Goal: Task Accomplishment & Management: Manage account settings

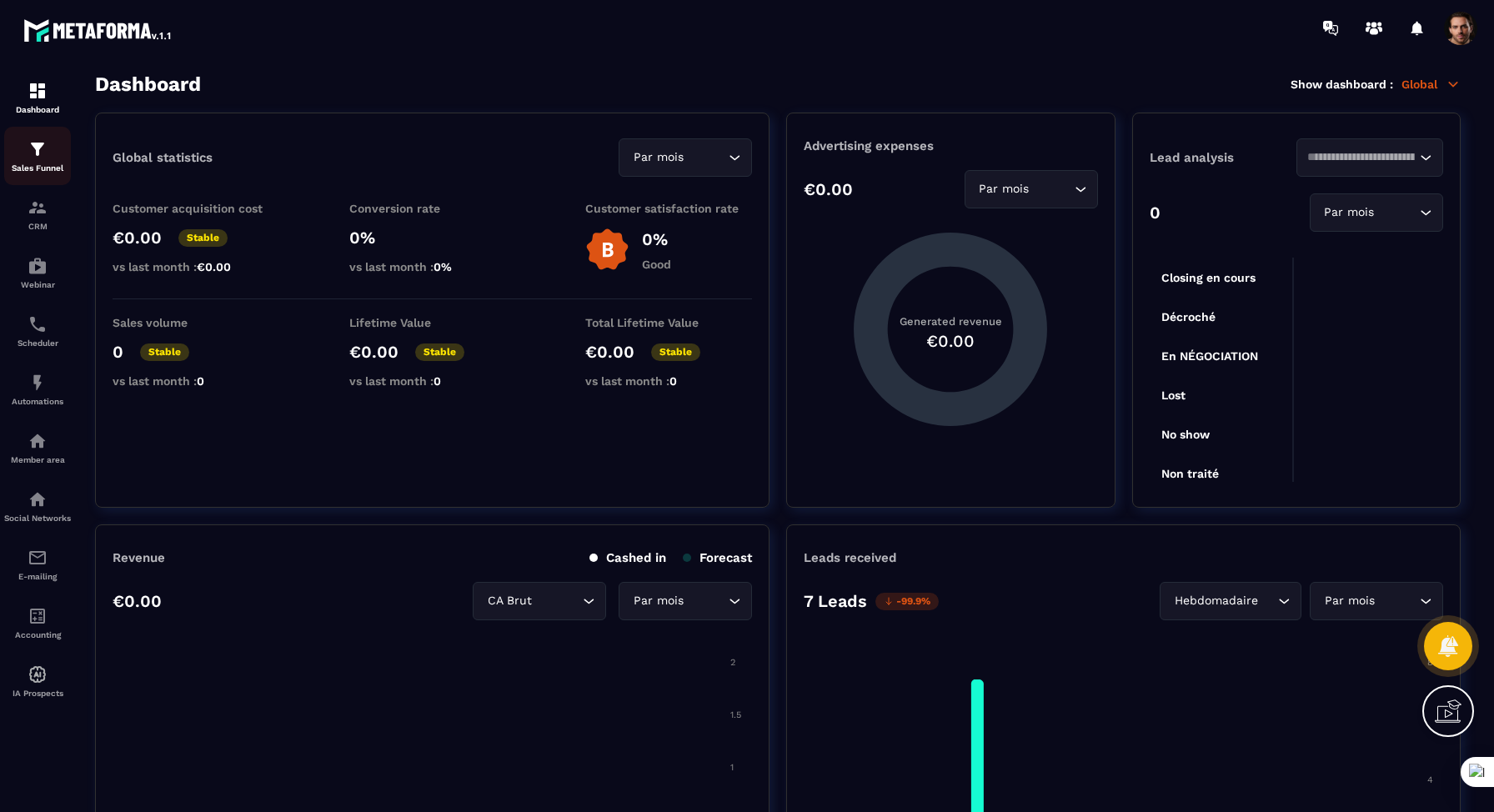
click at [43, 152] on img at bounding box center [37, 149] width 20 height 20
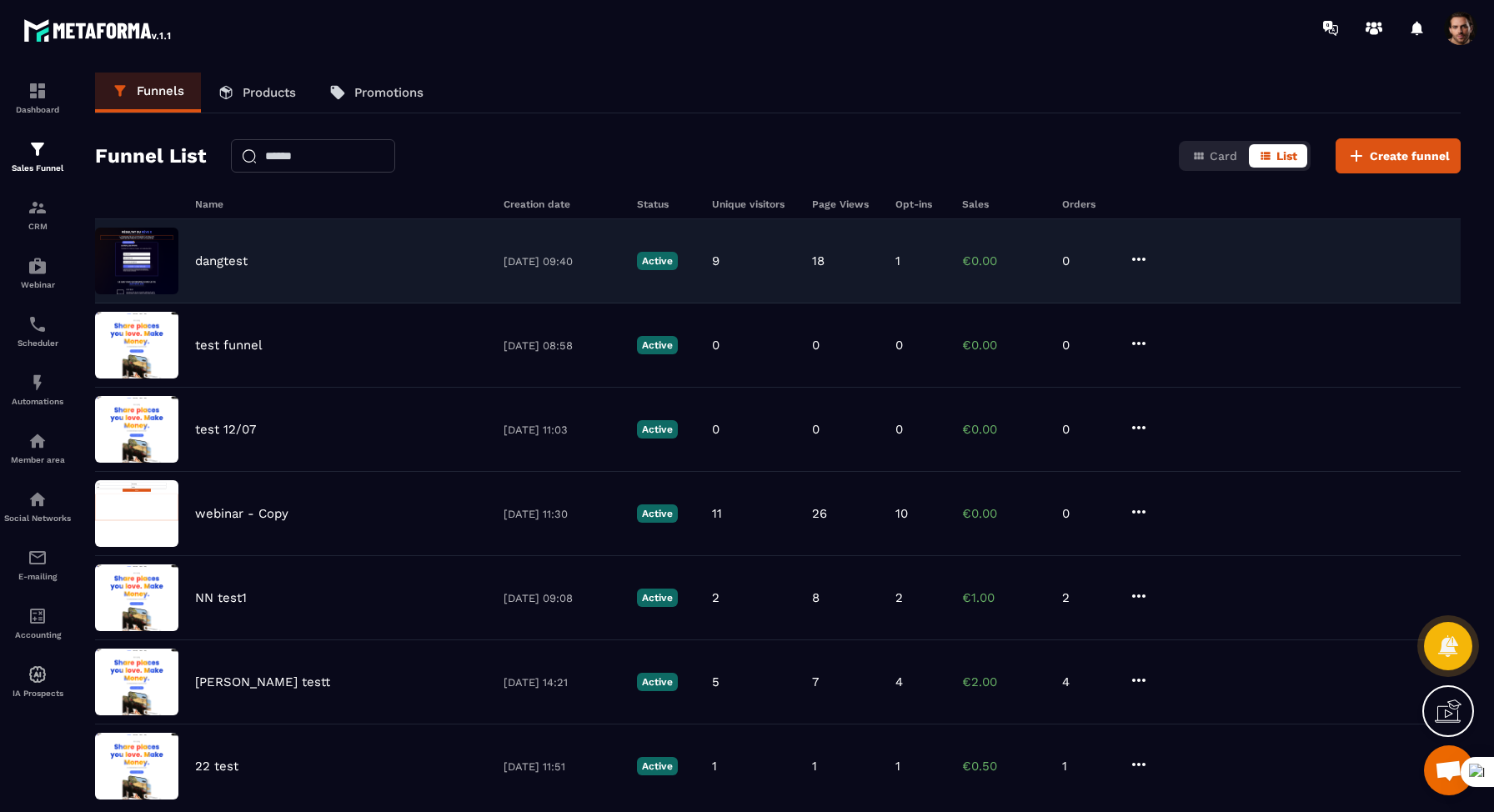
click at [235, 259] on p "dangtest" at bounding box center [221, 260] width 52 height 15
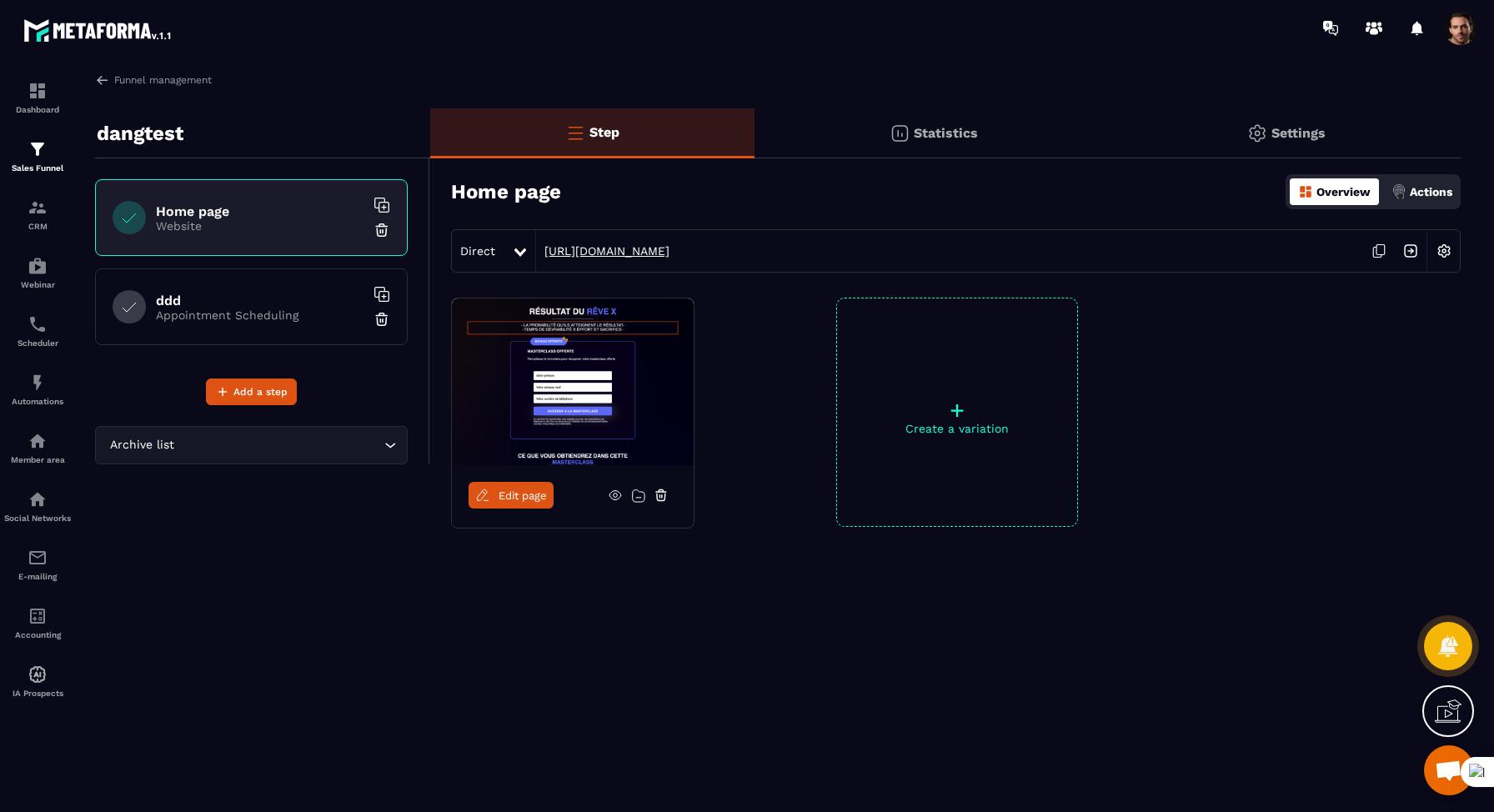
click at [621, 251] on link "[URL][DOMAIN_NAME]" at bounding box center [602, 252] width 133 height 14
click at [1445, 245] on img at bounding box center [1445, 251] width 32 height 32
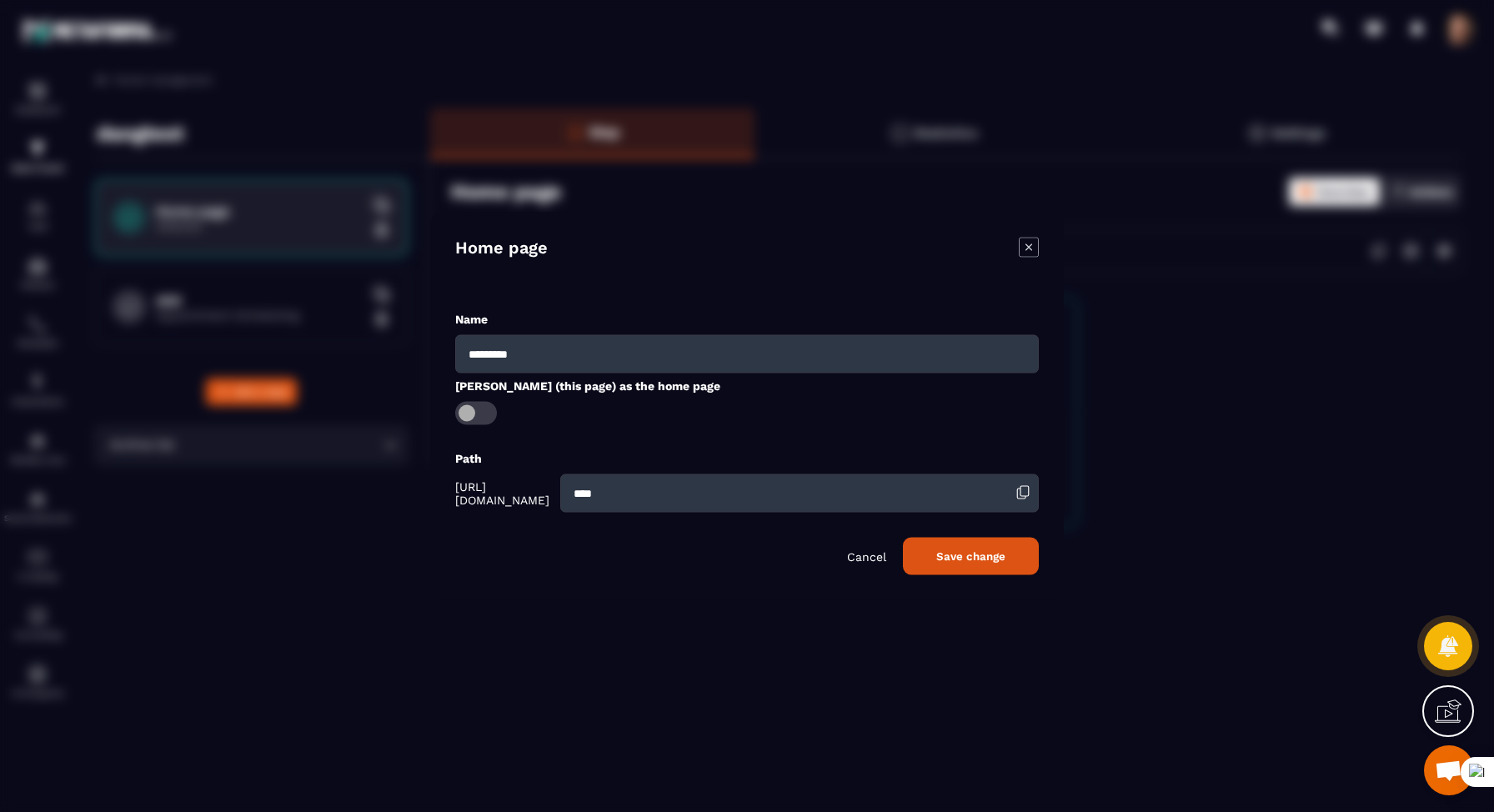
click at [1244, 283] on div "Modal window" at bounding box center [747, 406] width 1494 height 812
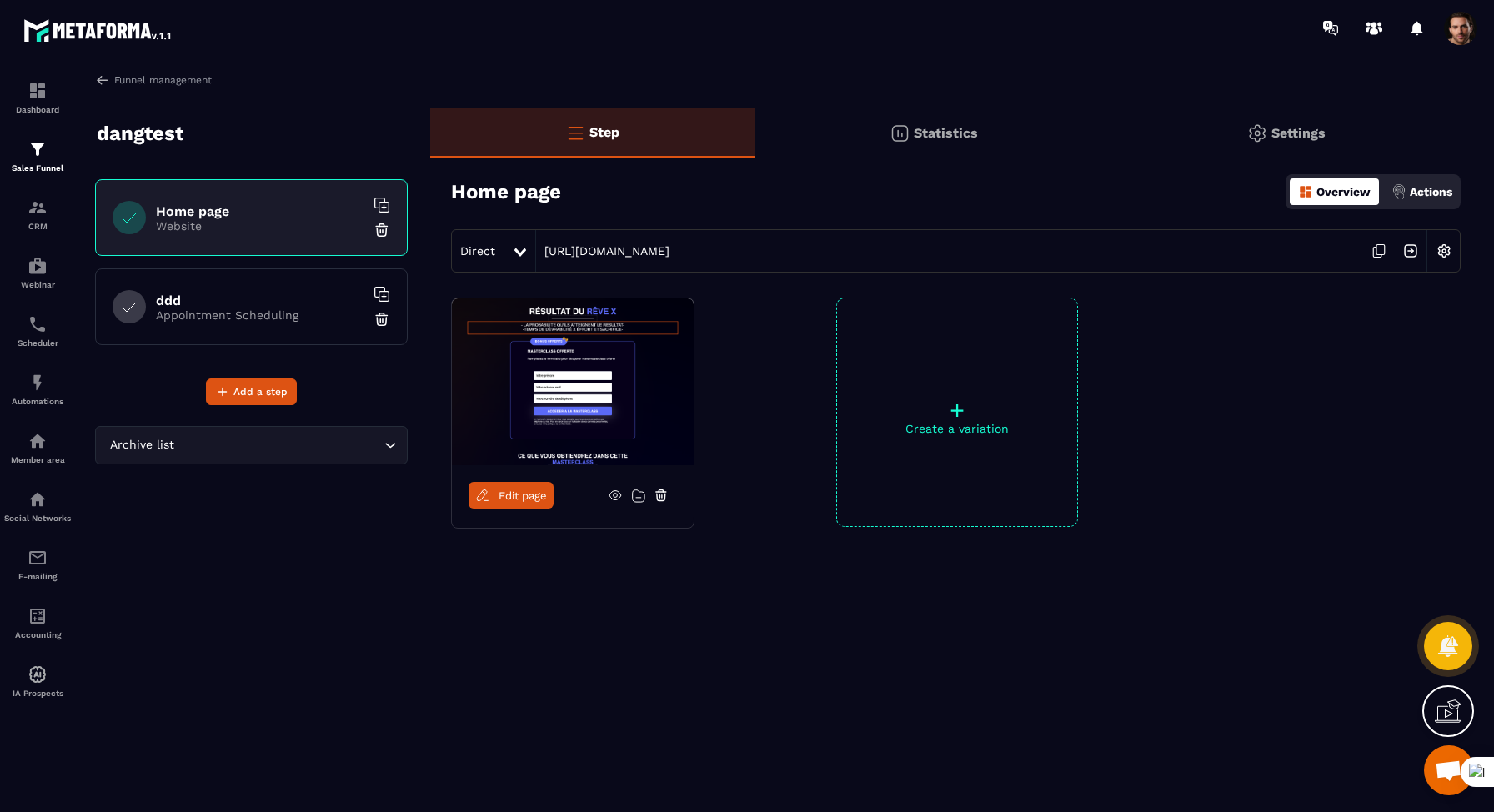
click at [1392, 193] on img at bounding box center [1398, 191] width 15 height 15
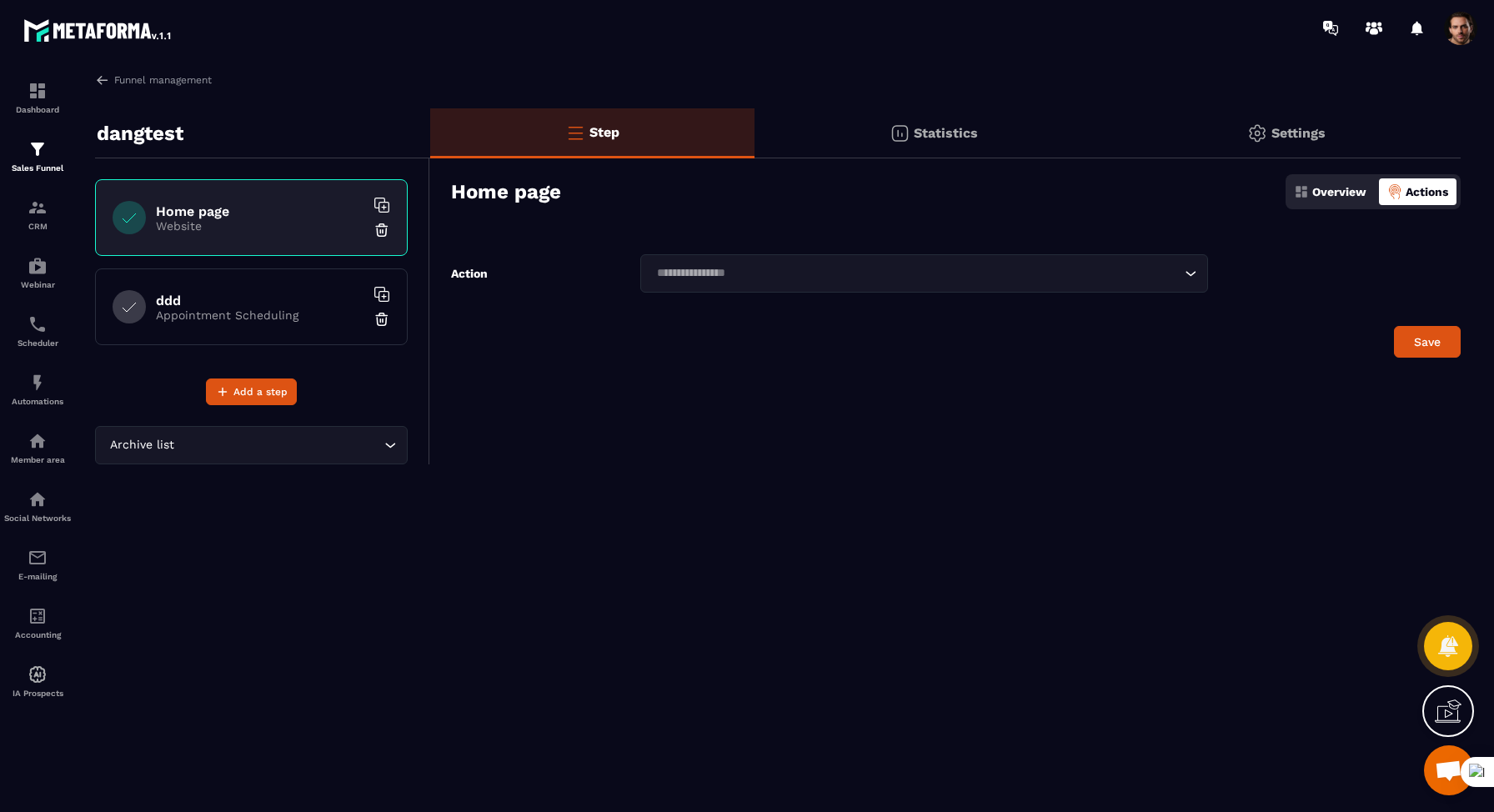
click at [1347, 112] on div "Settings" at bounding box center [1286, 133] width 348 height 50
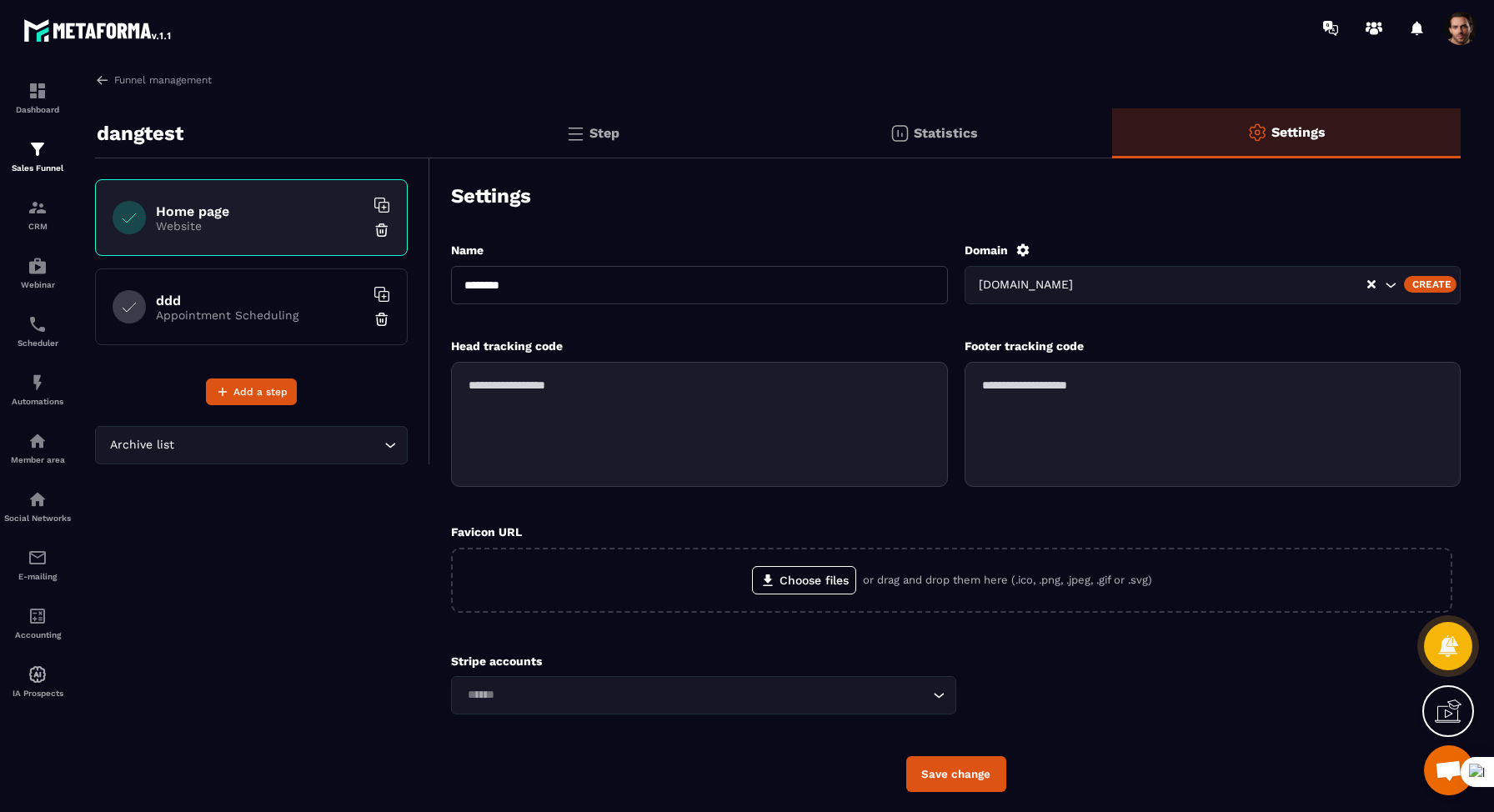
click at [318, 341] on div "ddd Appointment Scheduling" at bounding box center [251, 307] width 313 height 77
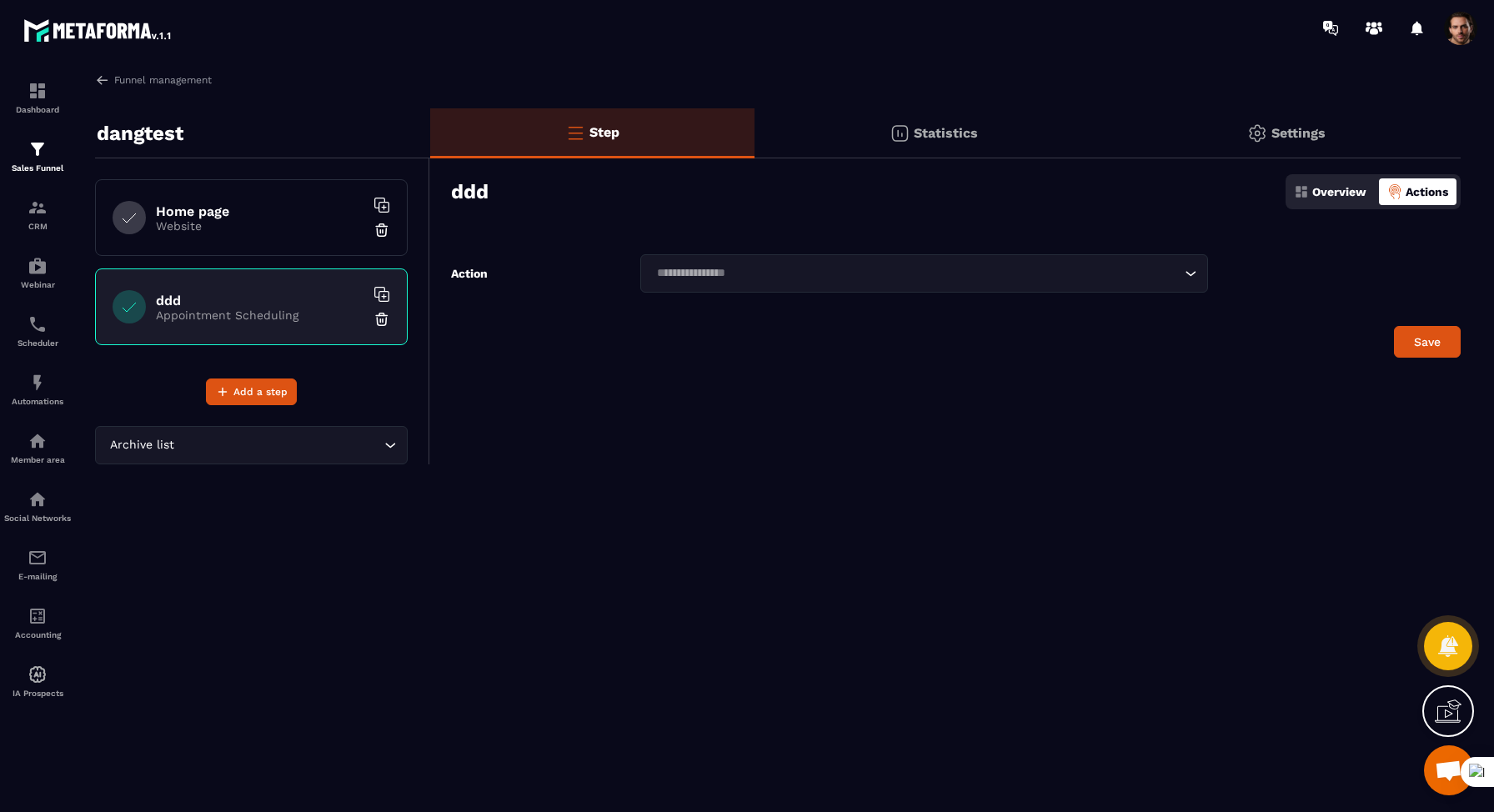
click at [1269, 142] on div "Settings" at bounding box center [1286, 133] width 348 height 50
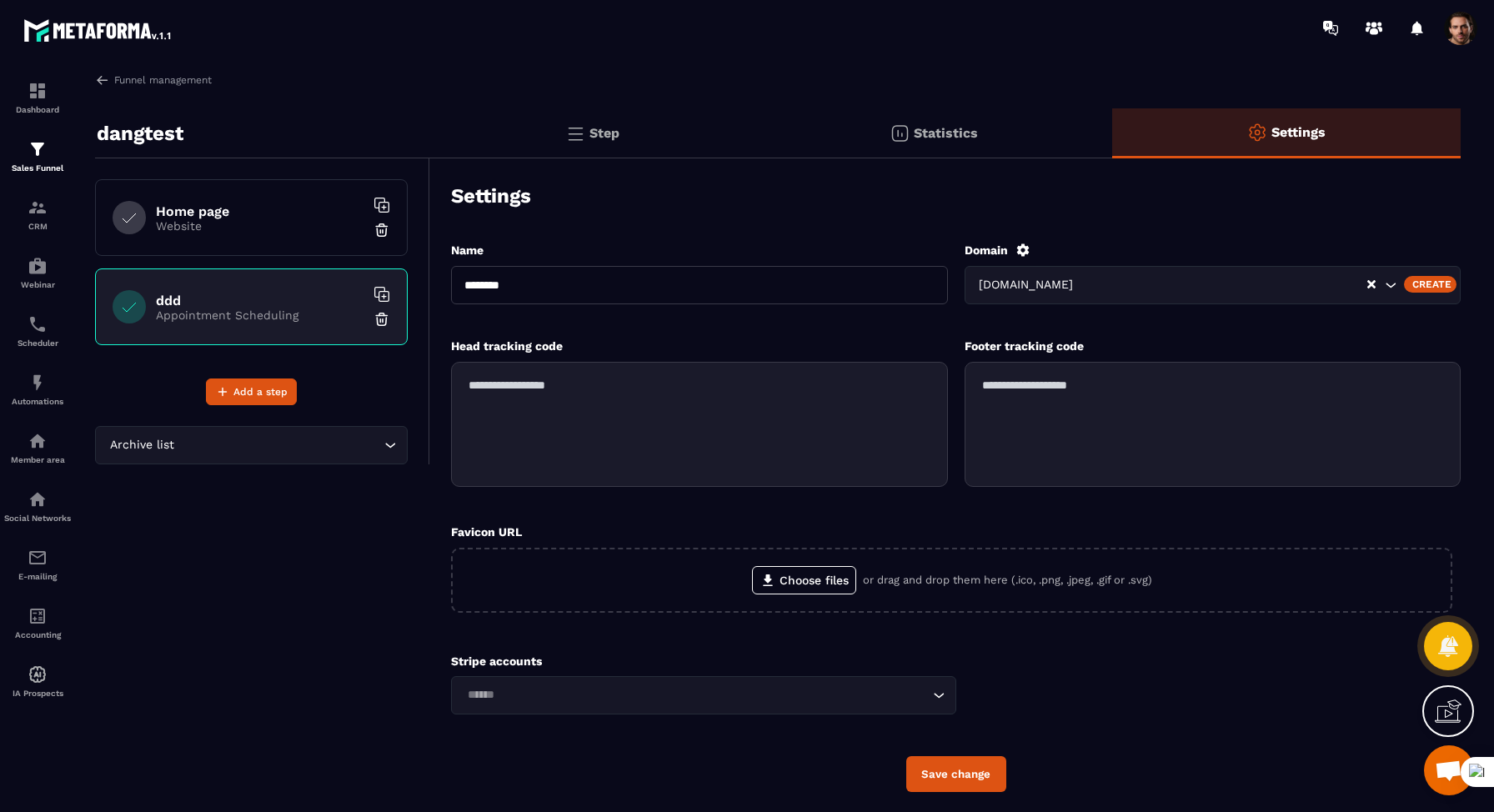
click at [1027, 247] on icon at bounding box center [1022, 250] width 13 height 13
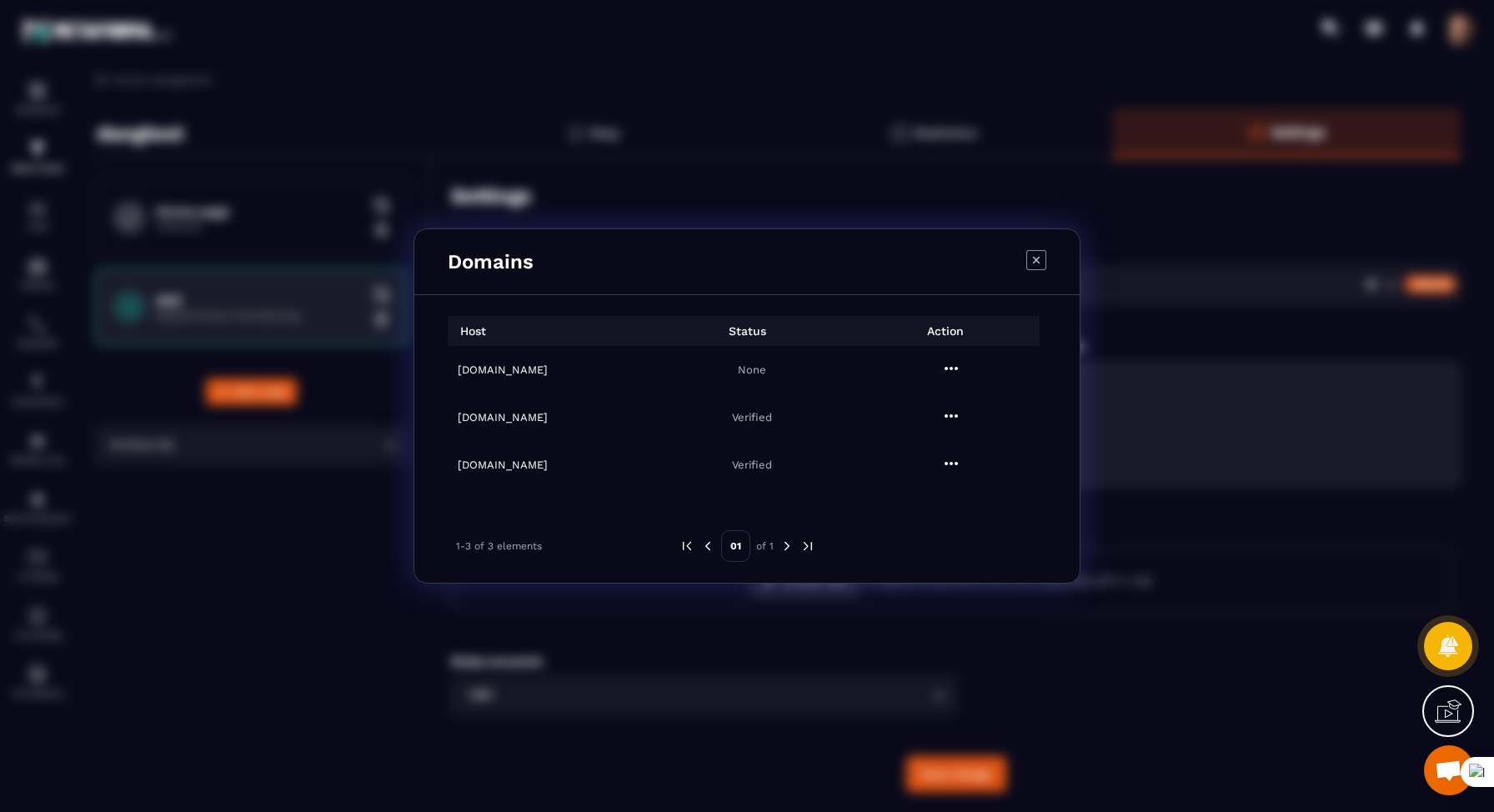
click at [538, 416] on h6 "[DOMAIN_NAME]" at bounding box center [553, 417] width 189 height 13
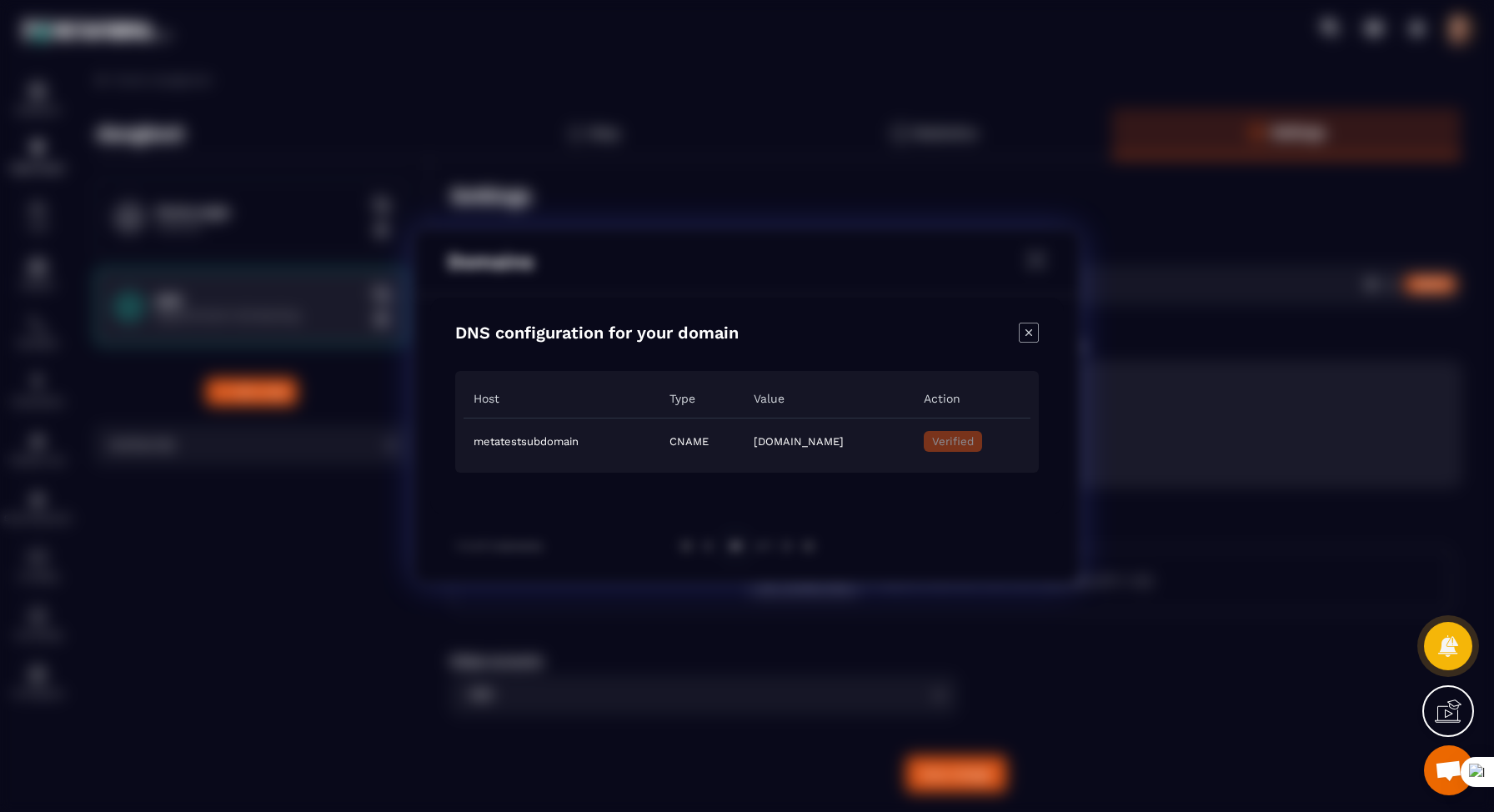
click at [538, 418] on td "metatestsubdomain" at bounding box center [561, 441] width 196 height 46
click at [1027, 335] on icon "Close modal" at bounding box center [1029, 332] width 20 height 20
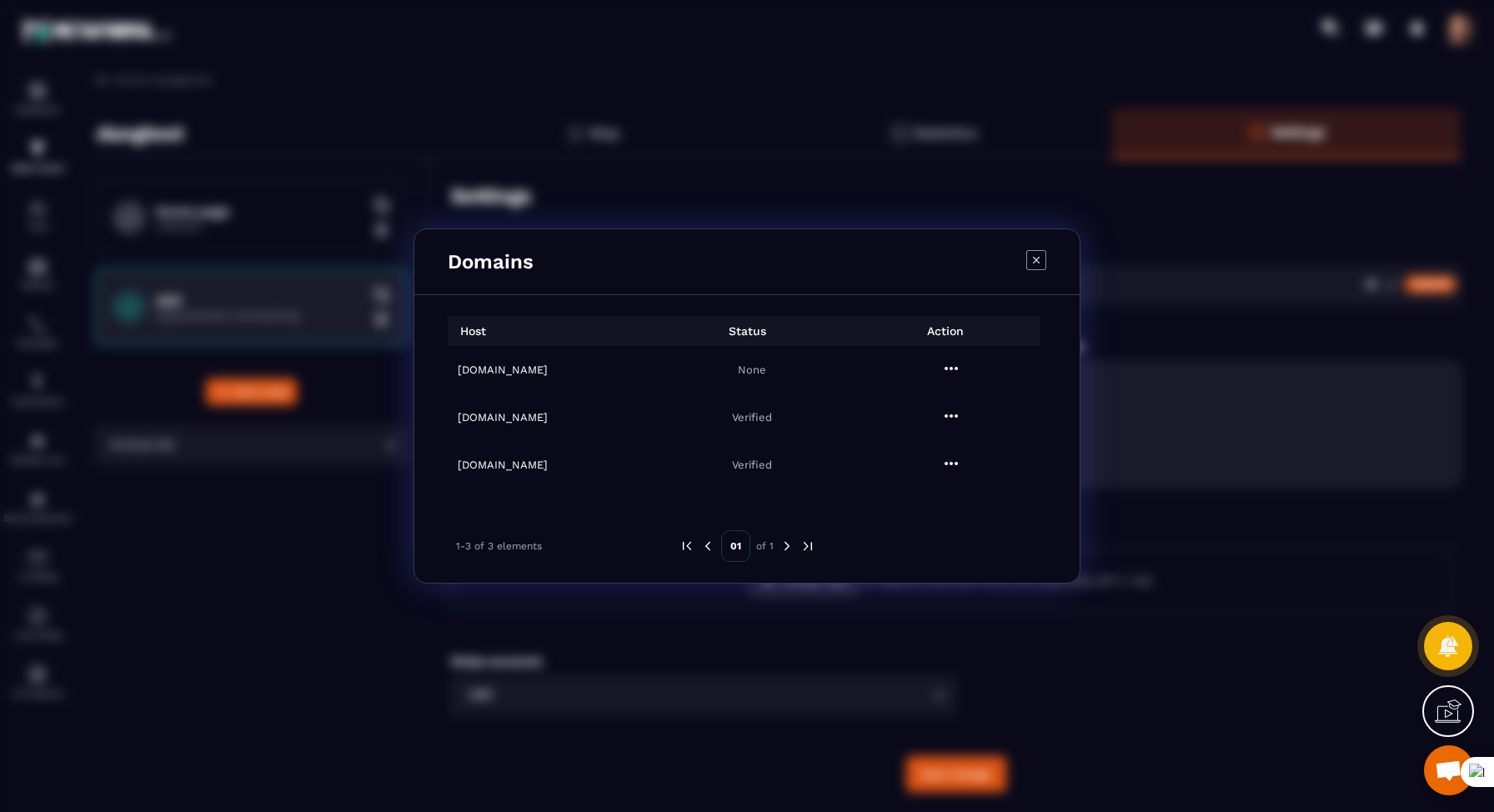
copy div "[DOMAIN_NAME] None [DOMAIN_NAME]"
drag, startPoint x: 607, startPoint y: 418, endPoint x: 441, endPoint y: 413, distance: 166.1
click at [441, 413] on div "Host Status Action [DOMAIN_NAME] None [DOMAIN_NAME] Verified [DOMAIN_NAME] Veri…" at bounding box center [747, 439] width 665 height 288
click at [1039, 269] on icon "Modal window" at bounding box center [1035, 259] width 19 height 19
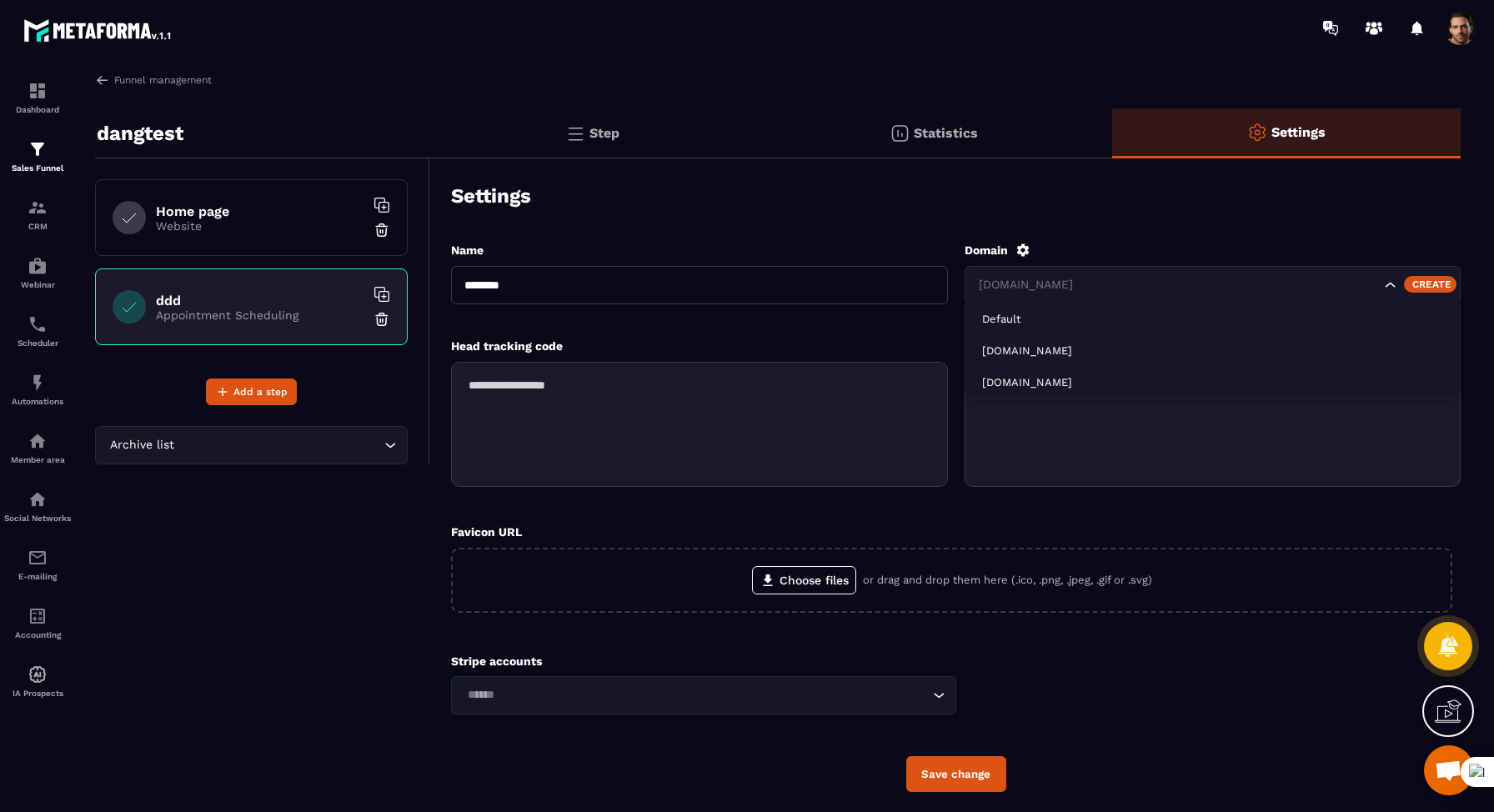
click at [1109, 277] on input "Search for option" at bounding box center [1179, 285] width 407 height 19
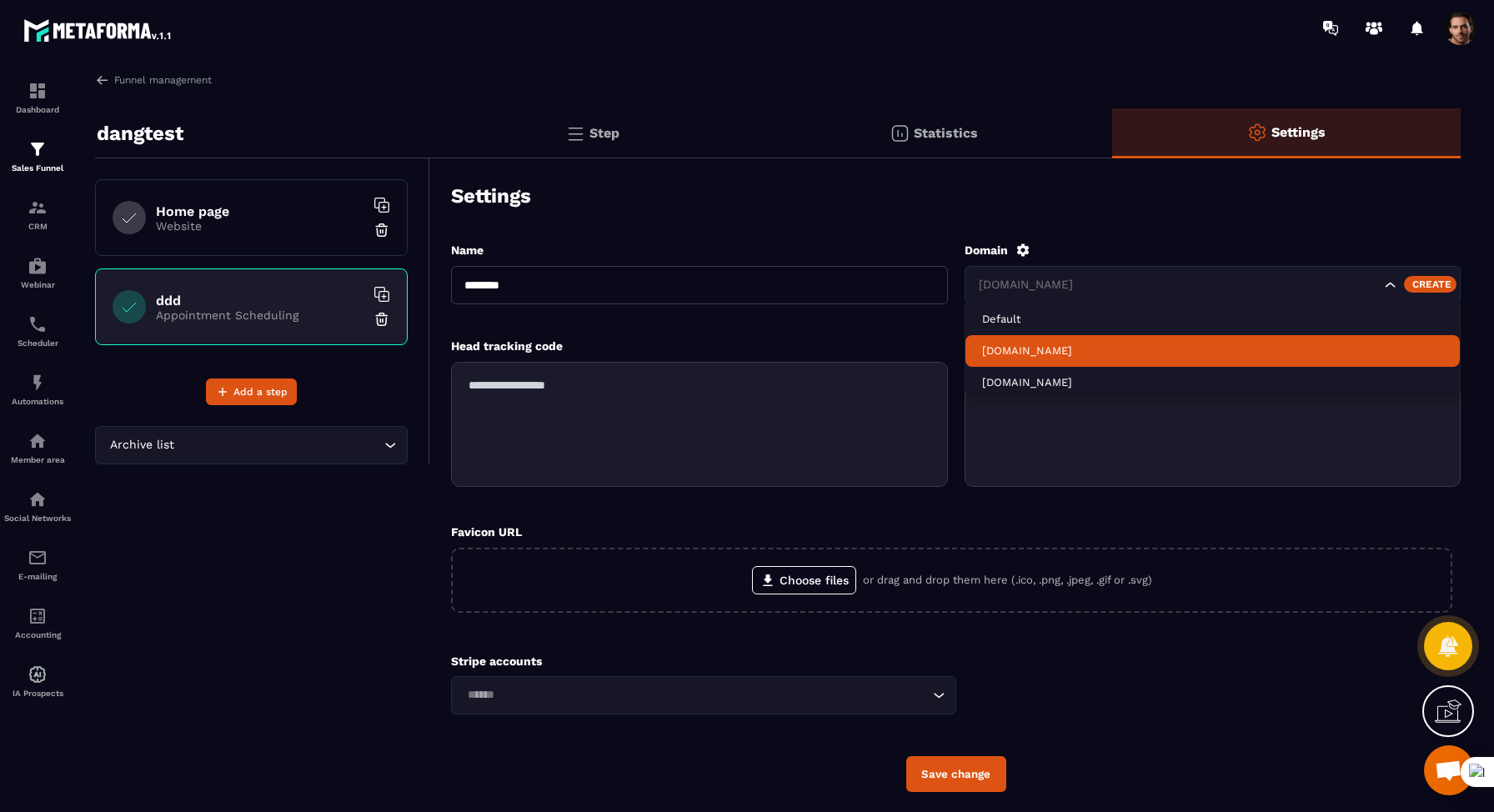
click at [1073, 346] on p "[DOMAIN_NAME]" at bounding box center [1213, 350] width 462 height 15
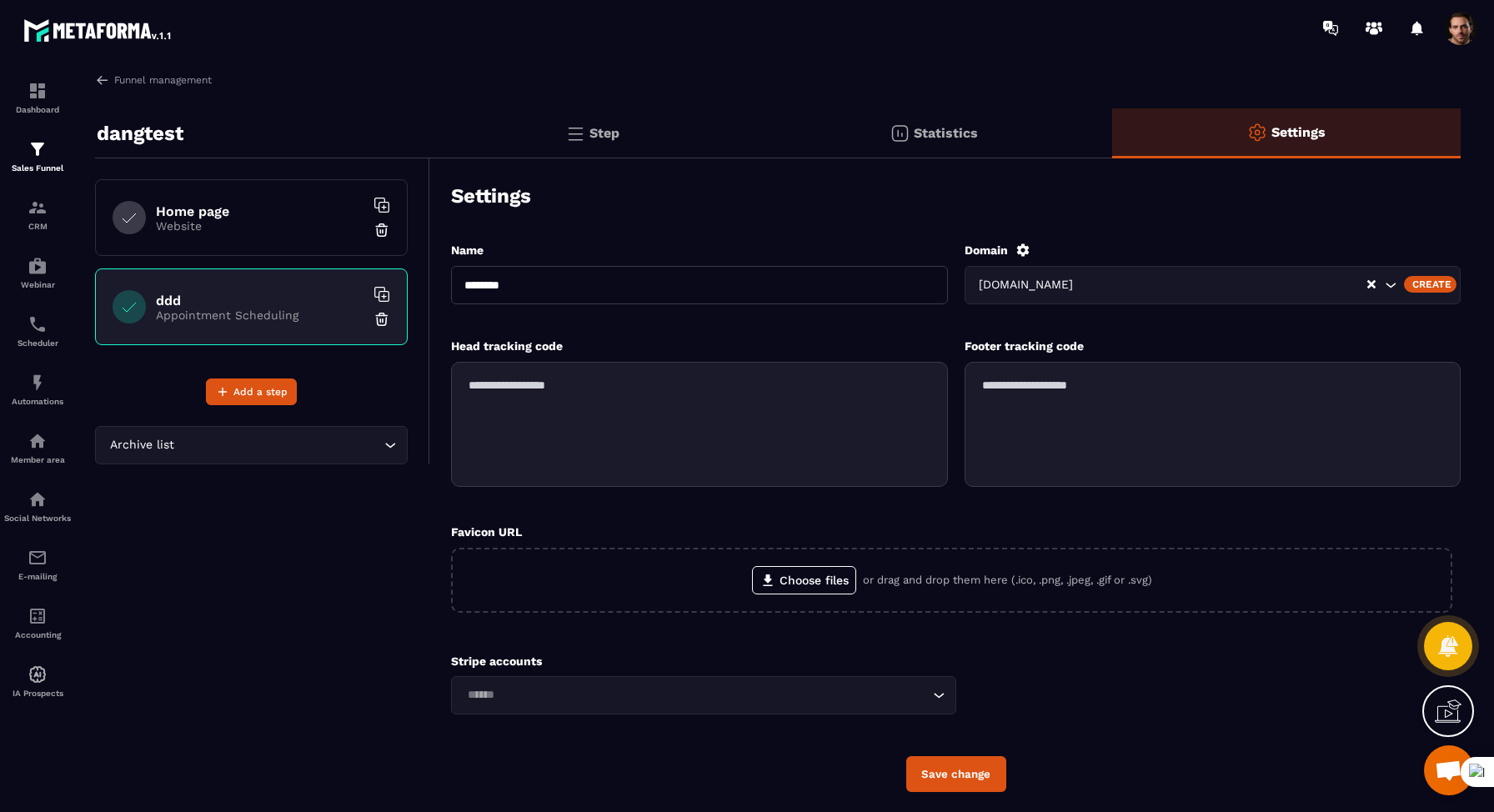
click at [978, 779] on button "Save change" at bounding box center [956, 774] width 100 height 36
click at [191, 74] on link "Funnel management" at bounding box center [153, 80] width 116 height 15
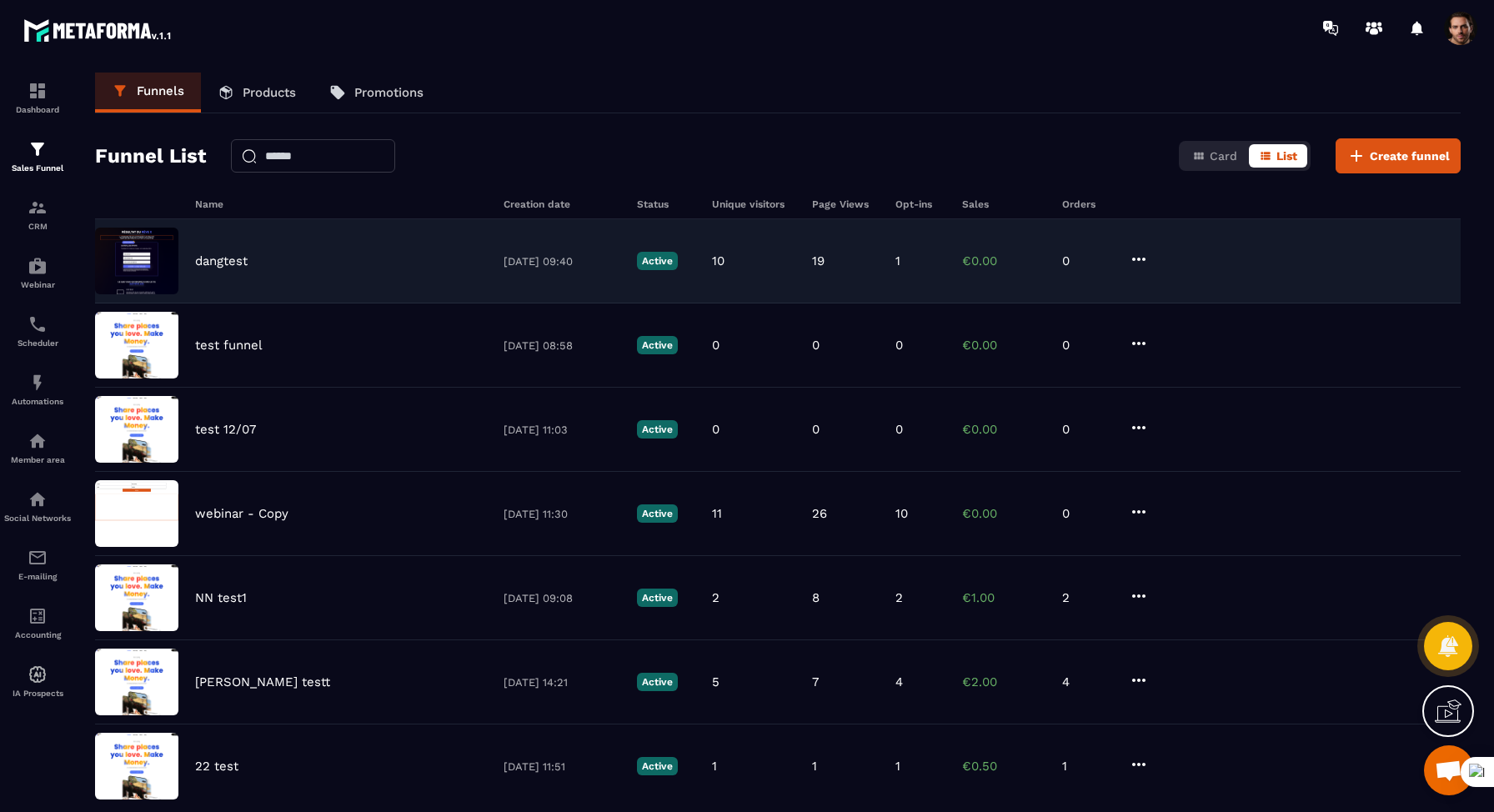
click at [250, 258] on div "dangtest" at bounding box center [341, 260] width 292 height 15
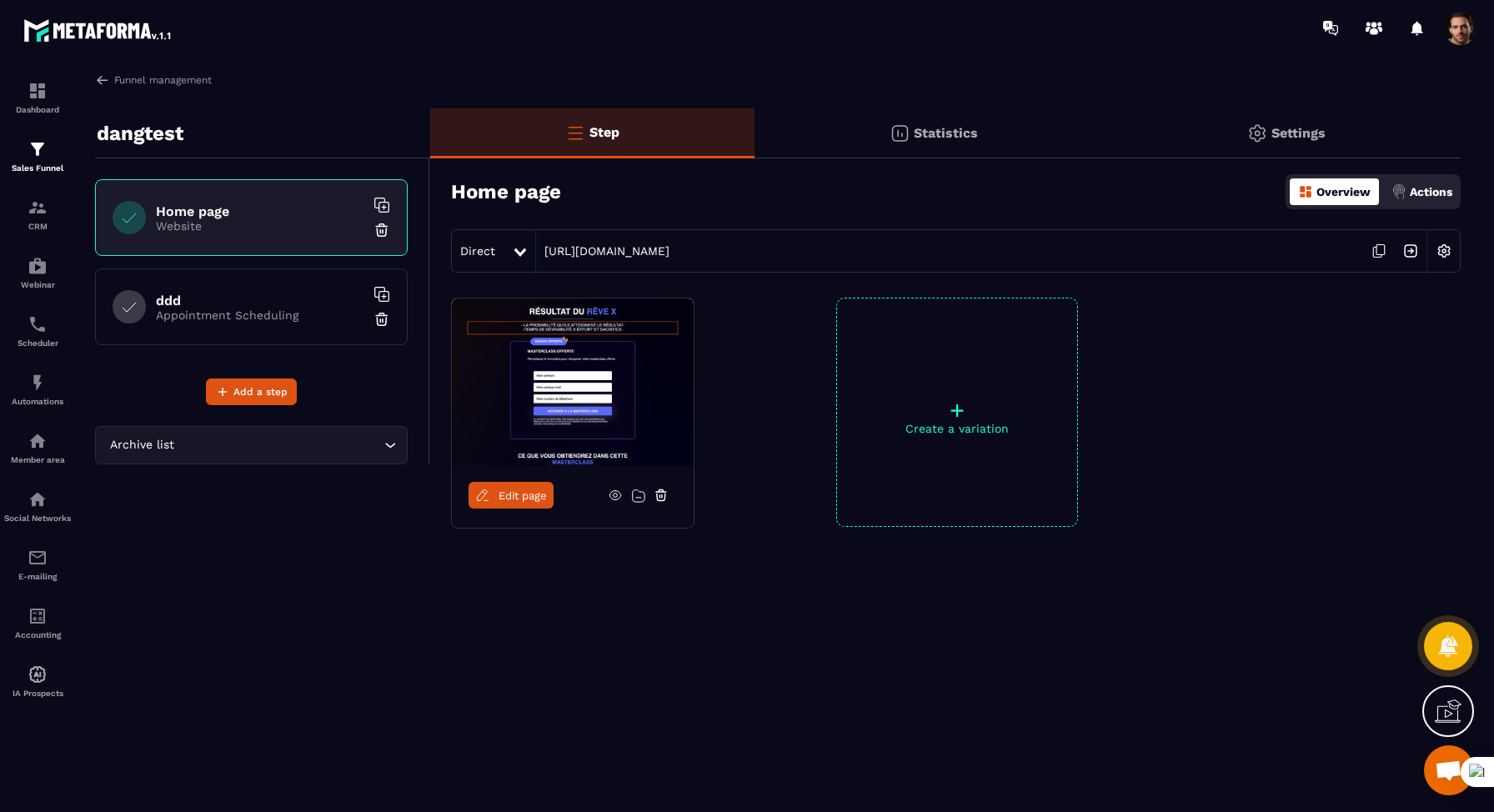
click at [1468, 20] on span at bounding box center [1461, 29] width 34 height 34
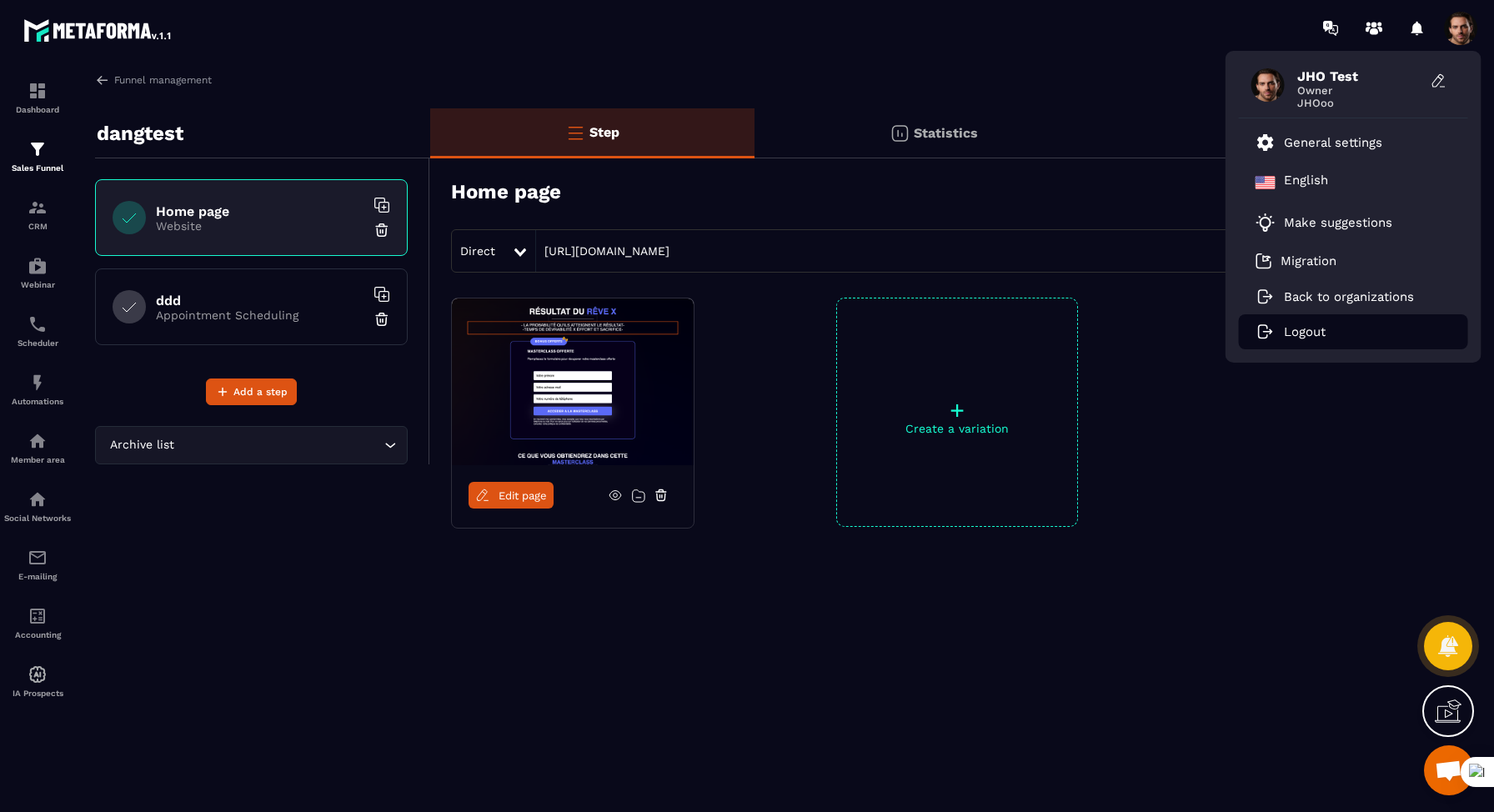
click at [1315, 331] on p "Logout" at bounding box center [1305, 332] width 41 height 15
